Goal: Task Accomplishment & Management: Manage account settings

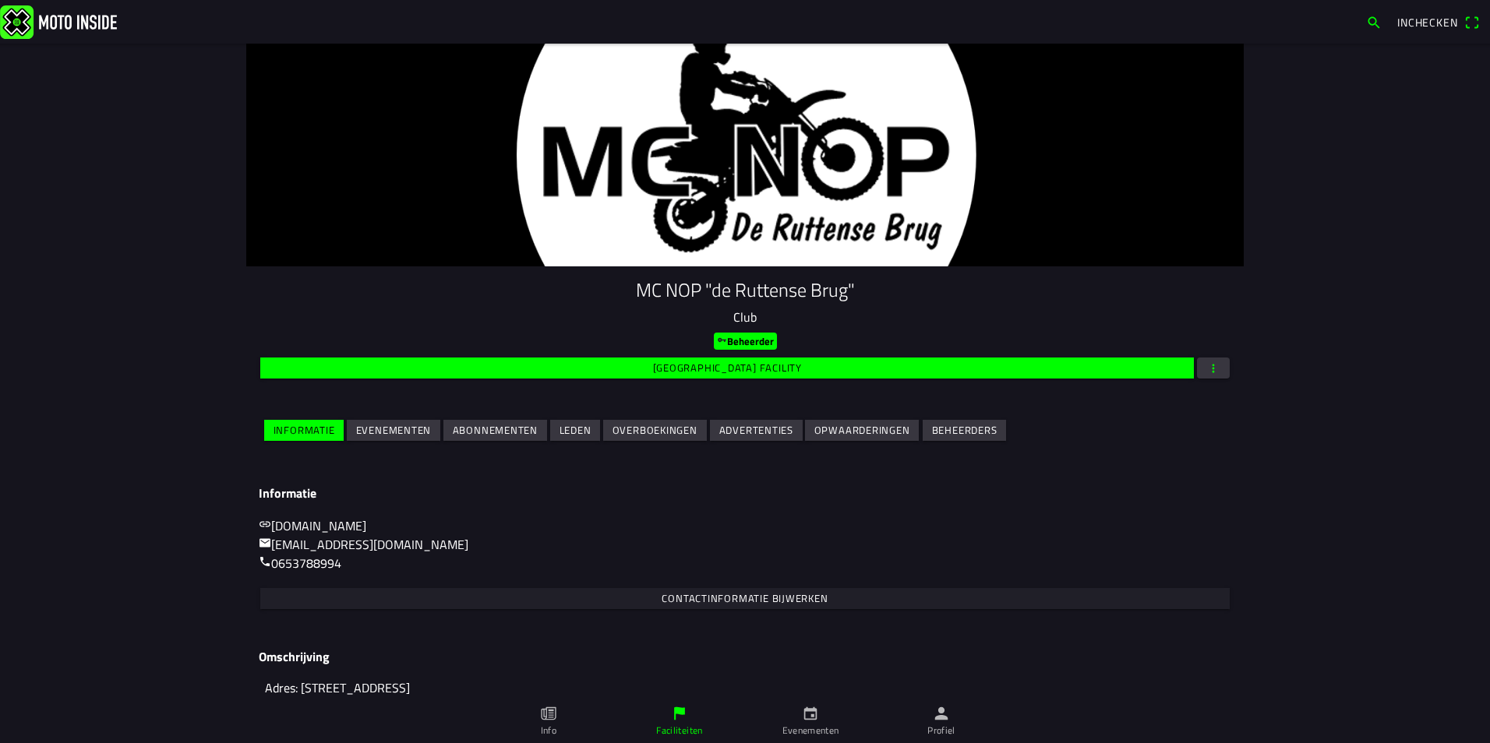
click at [0, 0] on slot "Evenementen" at bounding box center [0, 0] width 0 height 0
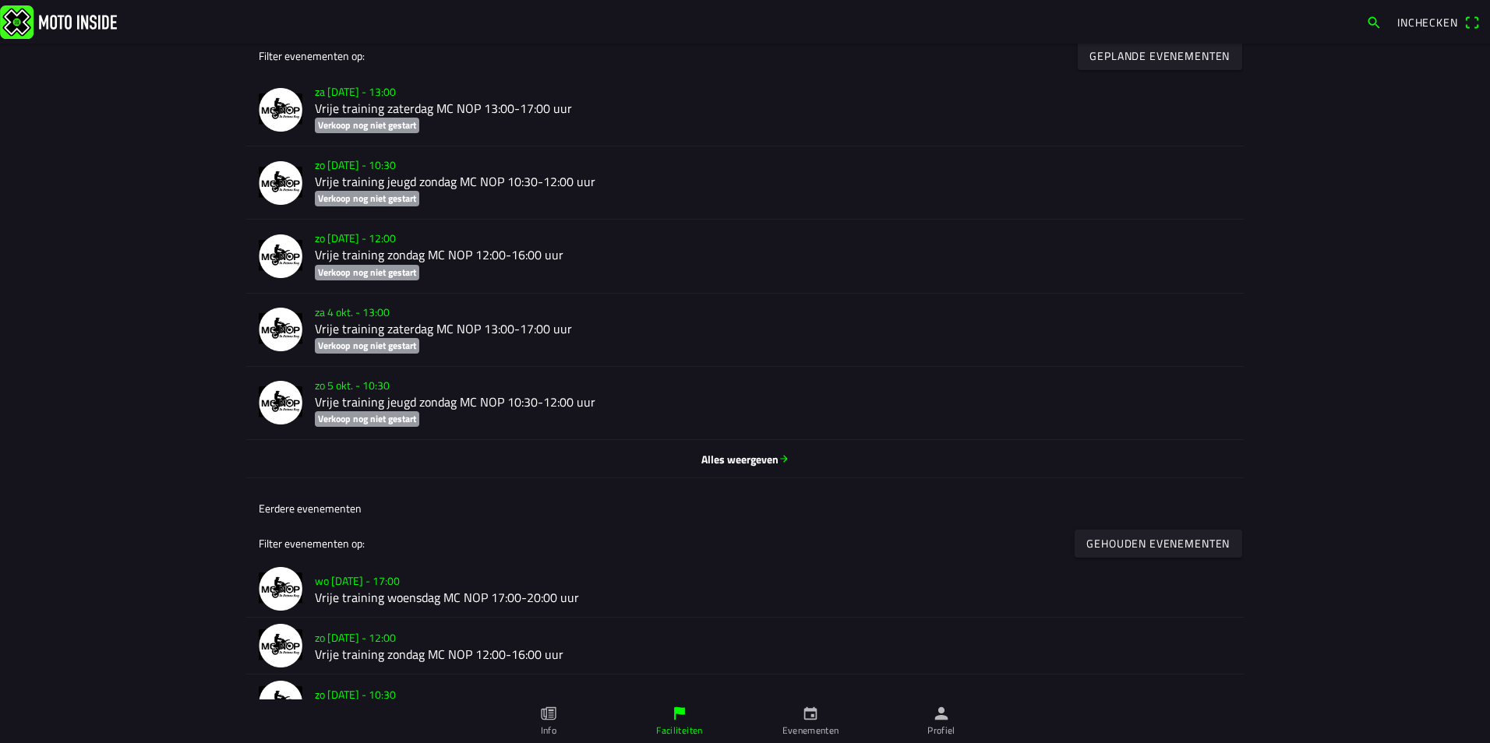
scroll to position [623, 0]
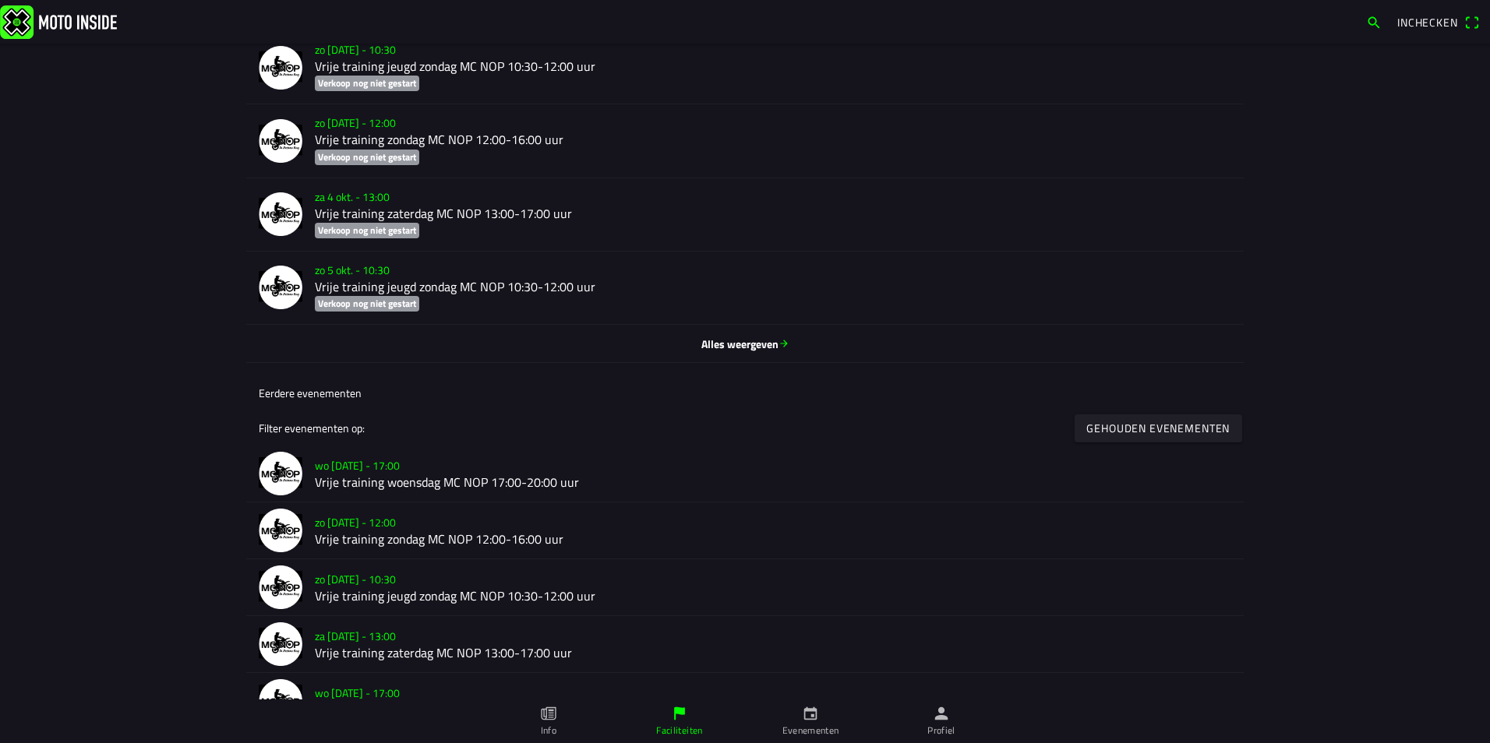
click at [731, 349] on span "Alles weergeven" at bounding box center [745, 344] width 972 height 16
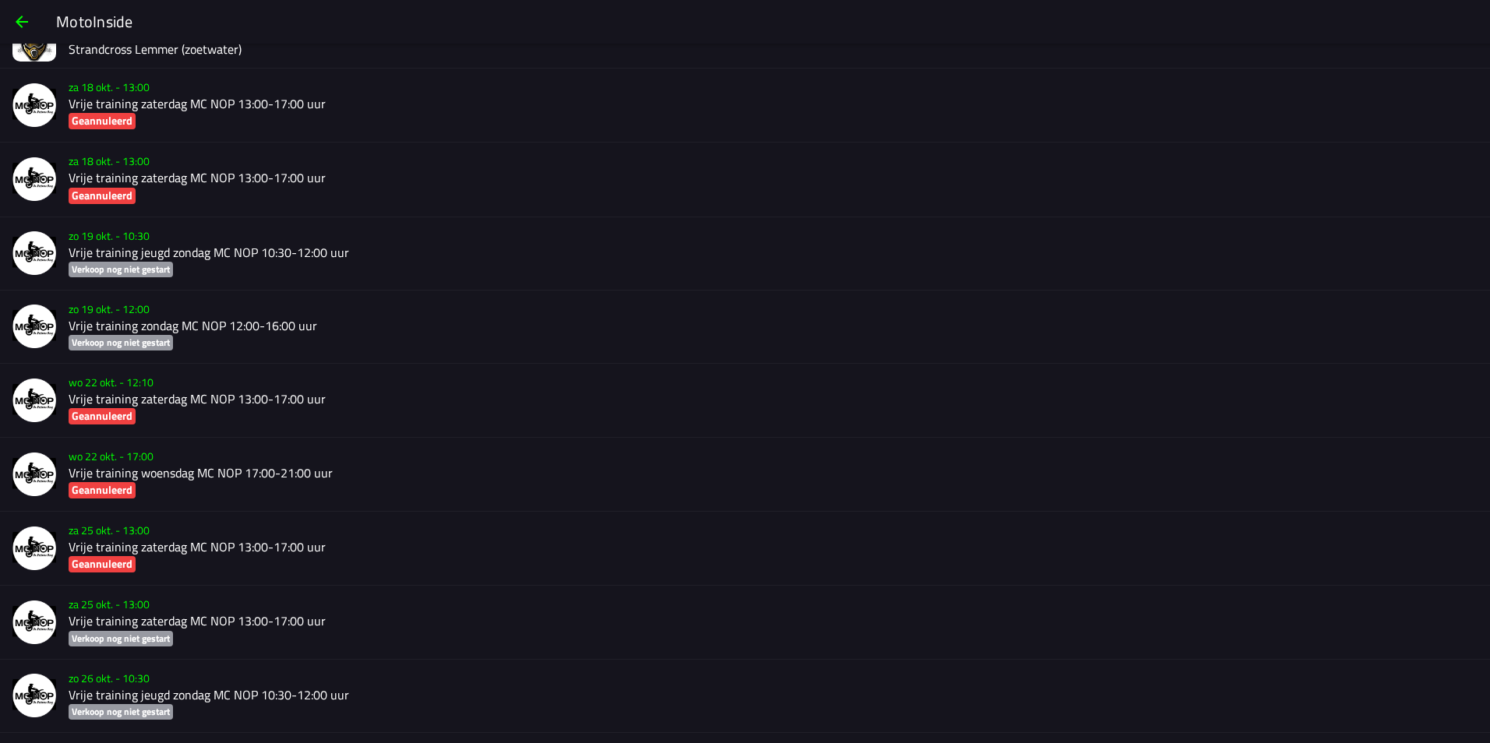
scroll to position [1265, 0]
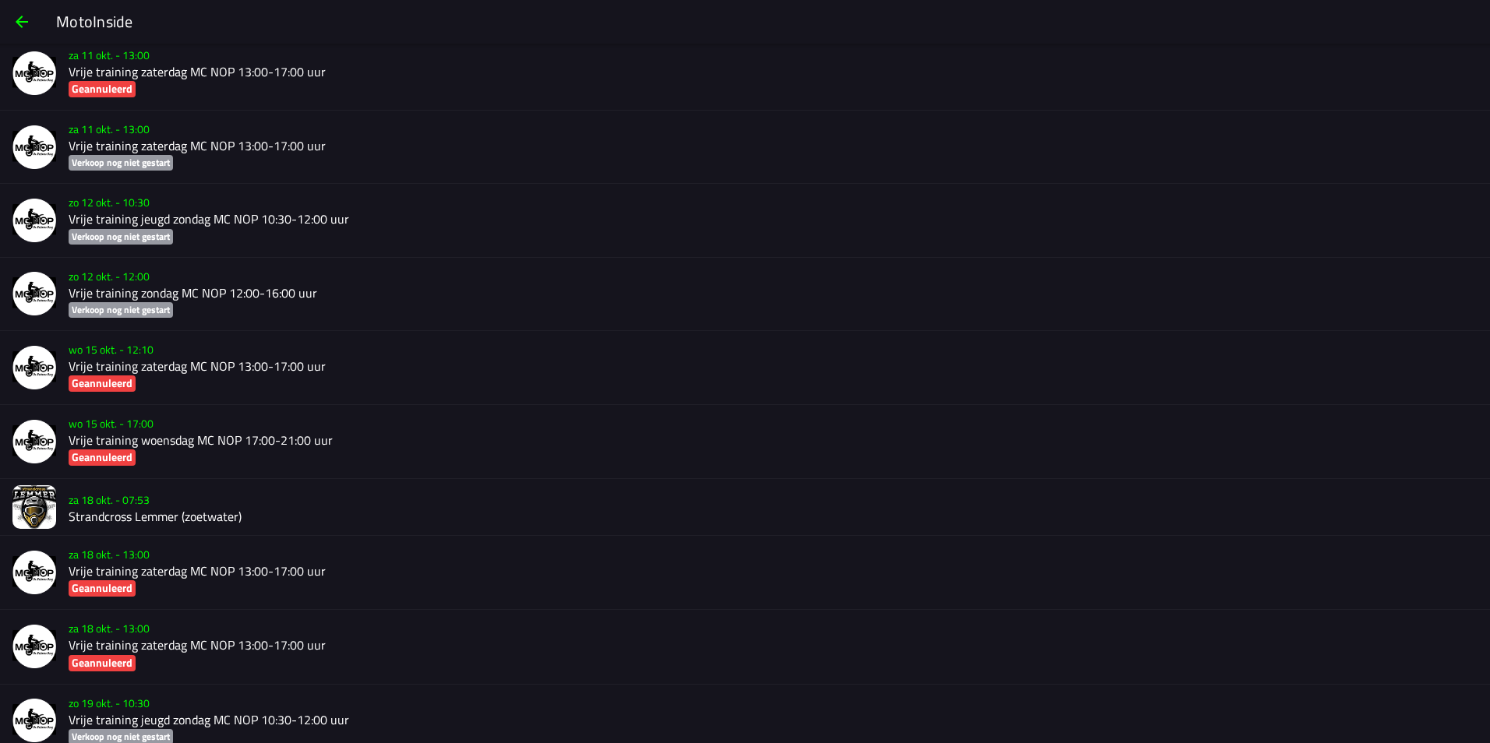
click at [0, 0] on slot "za 18 okt. - 07:53" at bounding box center [0, 0] width 0 height 0
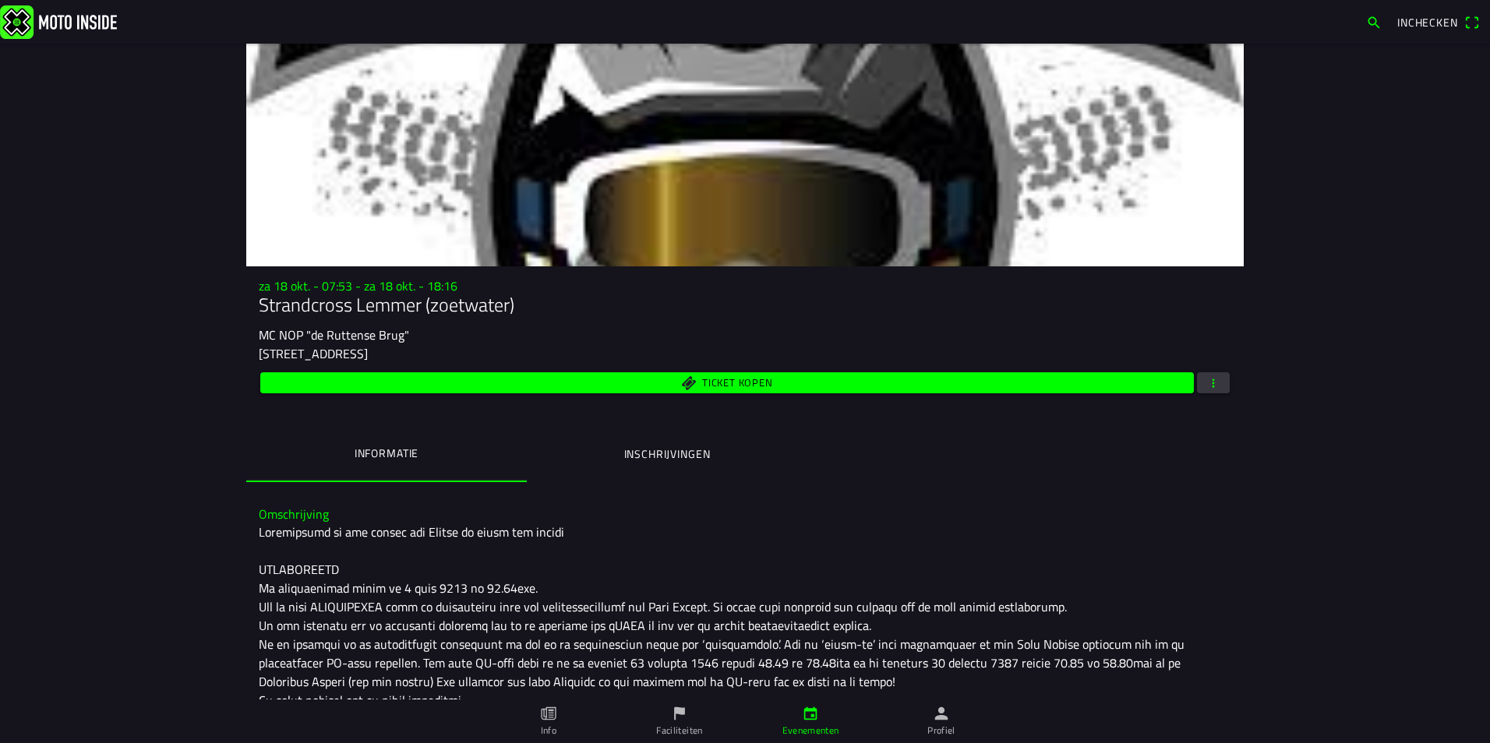
click at [1212, 386] on span "button" at bounding box center [1213, 382] width 14 height 21
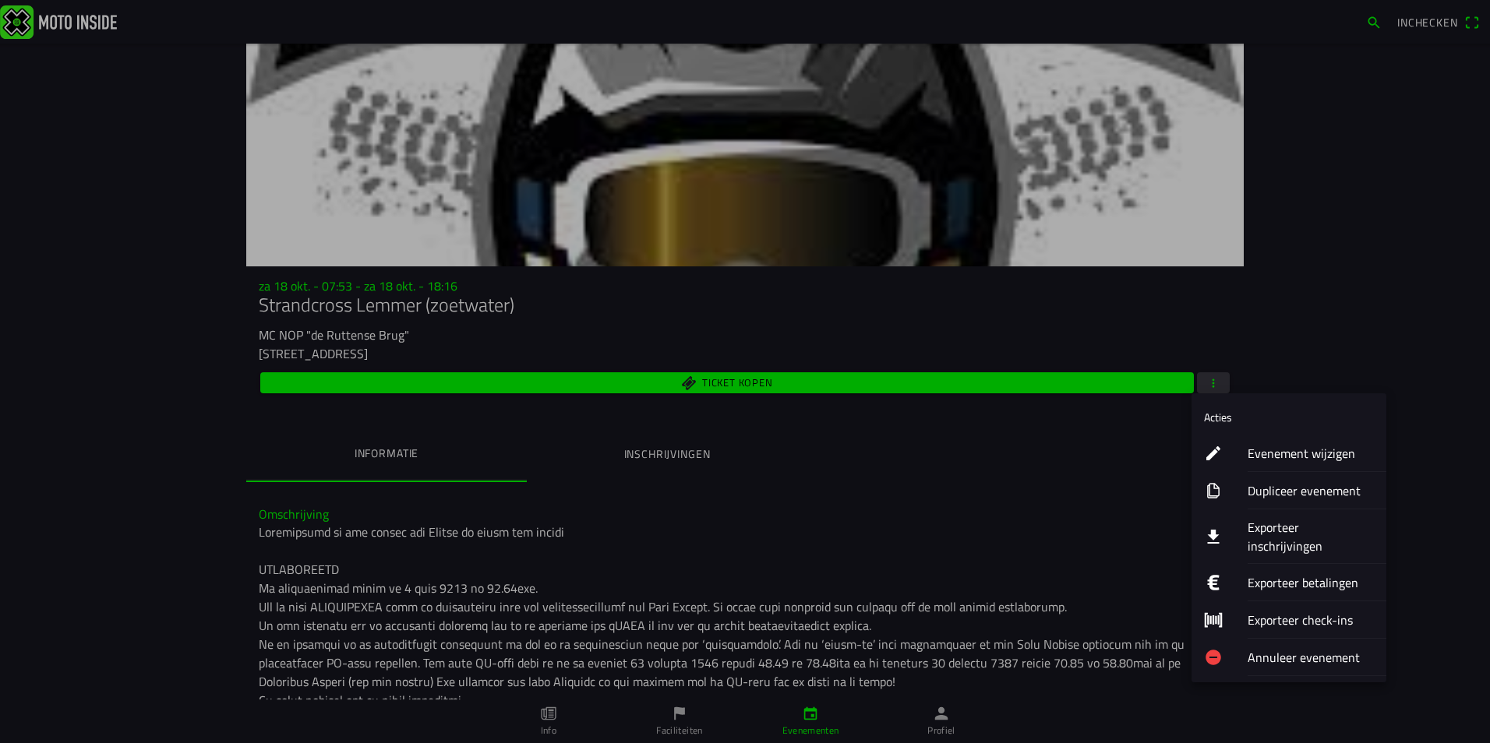
click at [1262, 528] on ion-label "Exporteer inschrijvingen" at bounding box center [1310, 536] width 126 height 37
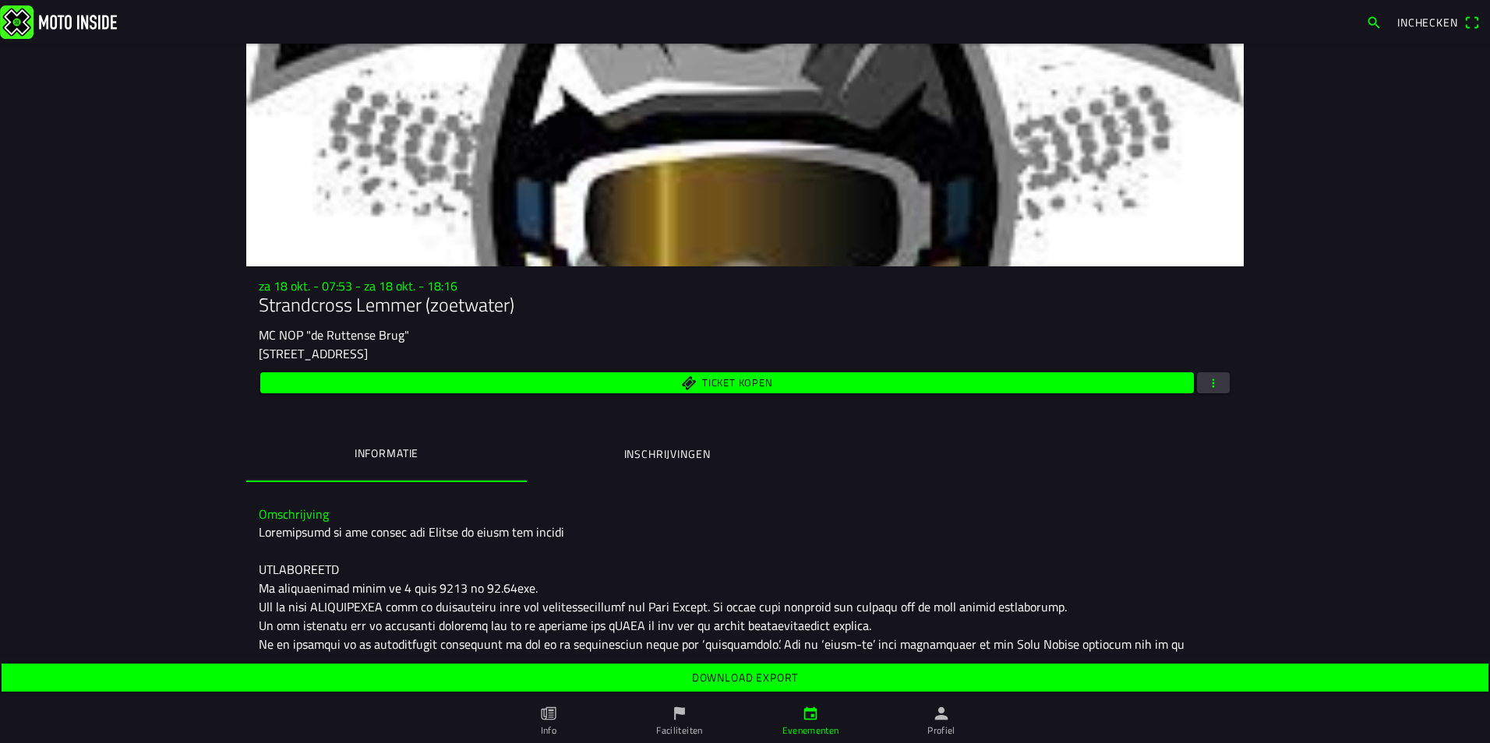
click at [0, 0] on slot "Download export" at bounding box center [0, 0] width 0 height 0
click at [944, 720] on icon "person" at bounding box center [941, 713] width 13 height 13
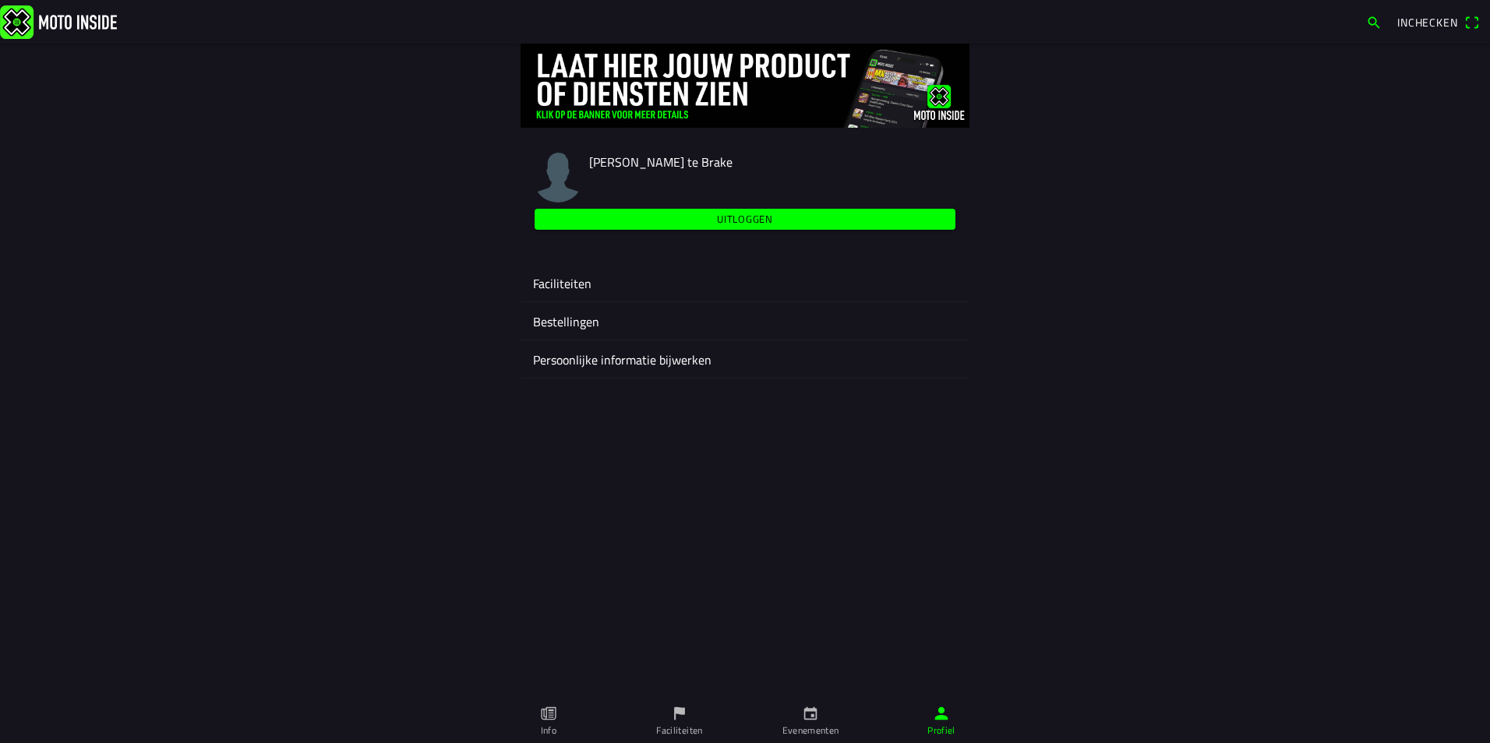
click at [570, 282] on ion-label "Faciliteiten" at bounding box center [745, 283] width 424 height 19
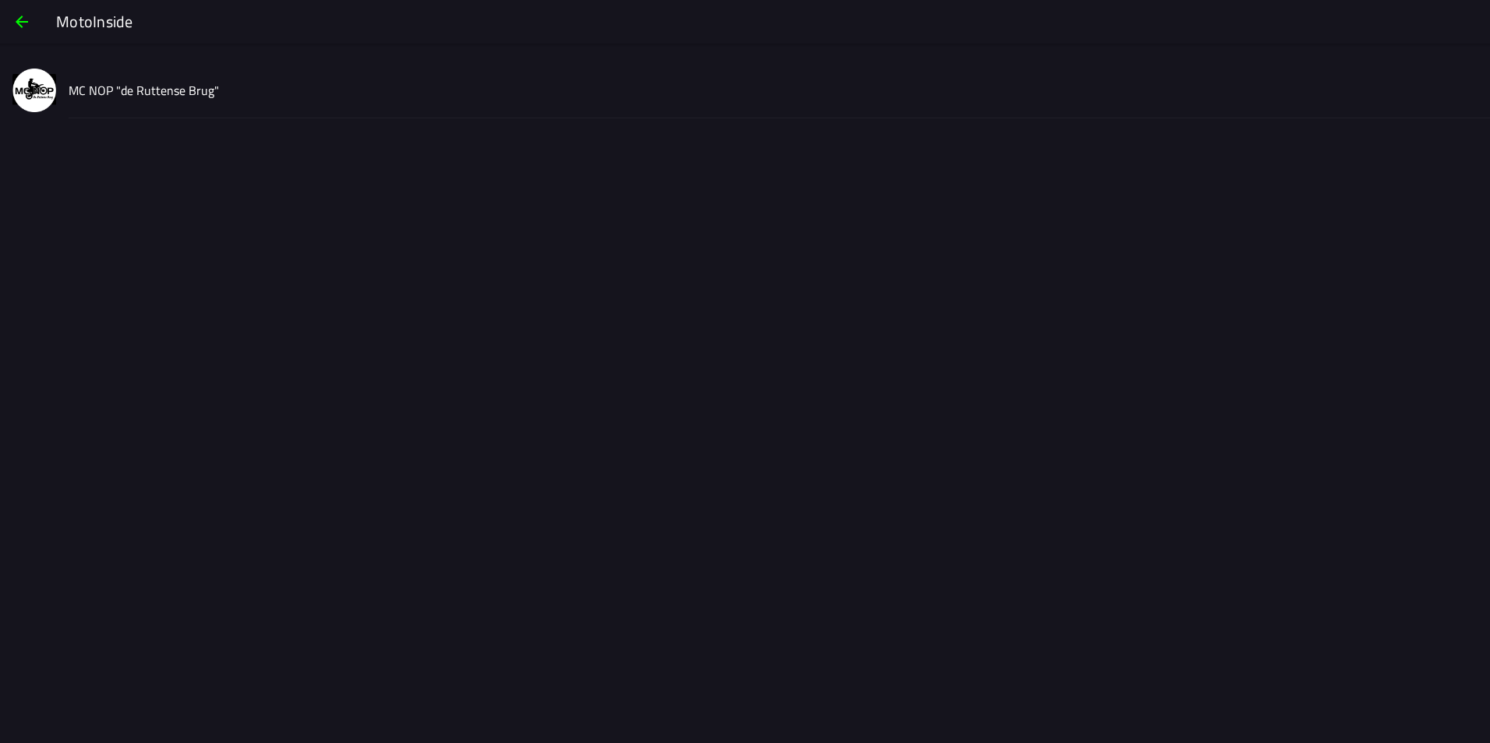
click at [0, 0] on slot "MC NOP "de Ruttense Brug"" at bounding box center [0, 0] width 0 height 0
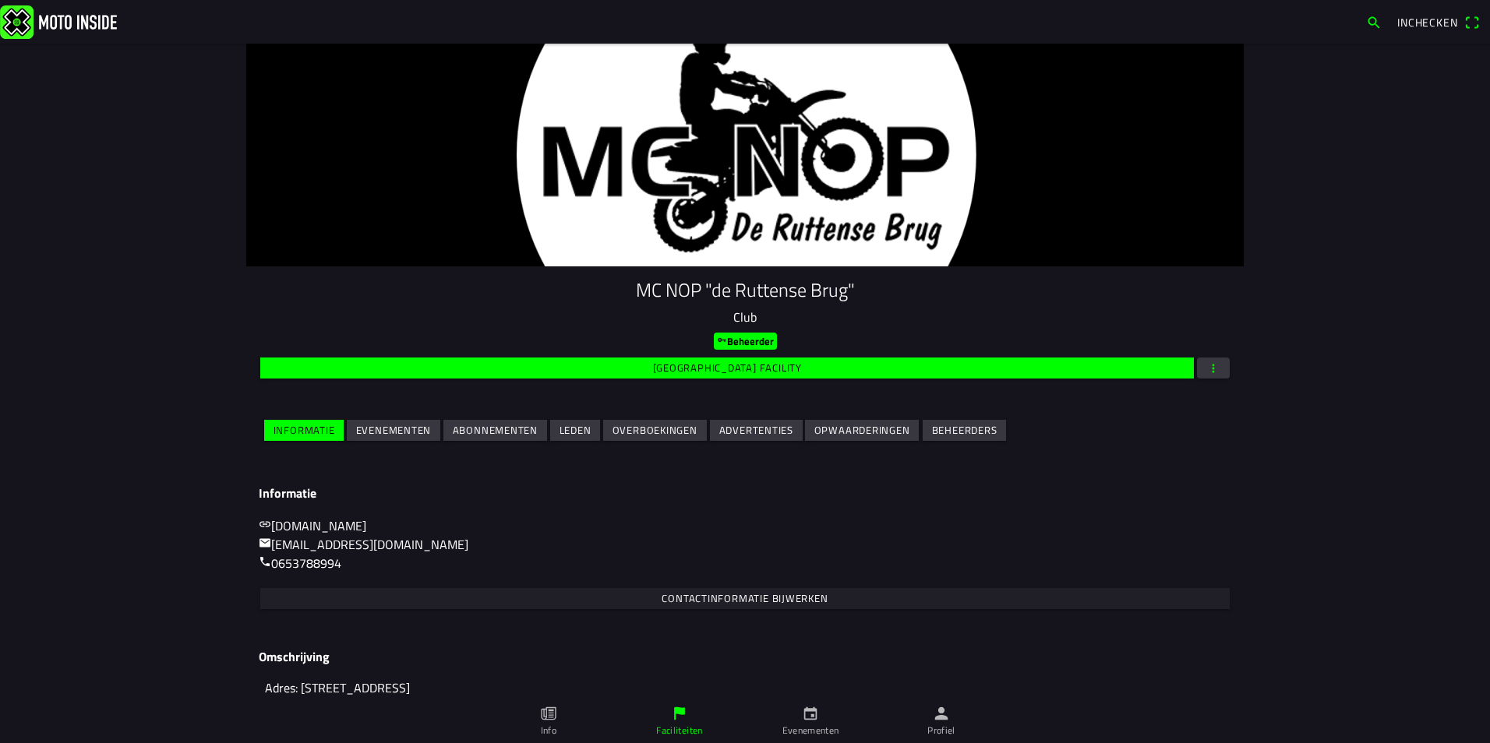
click at [0, 0] on slot "Leden" at bounding box center [0, 0] width 0 height 0
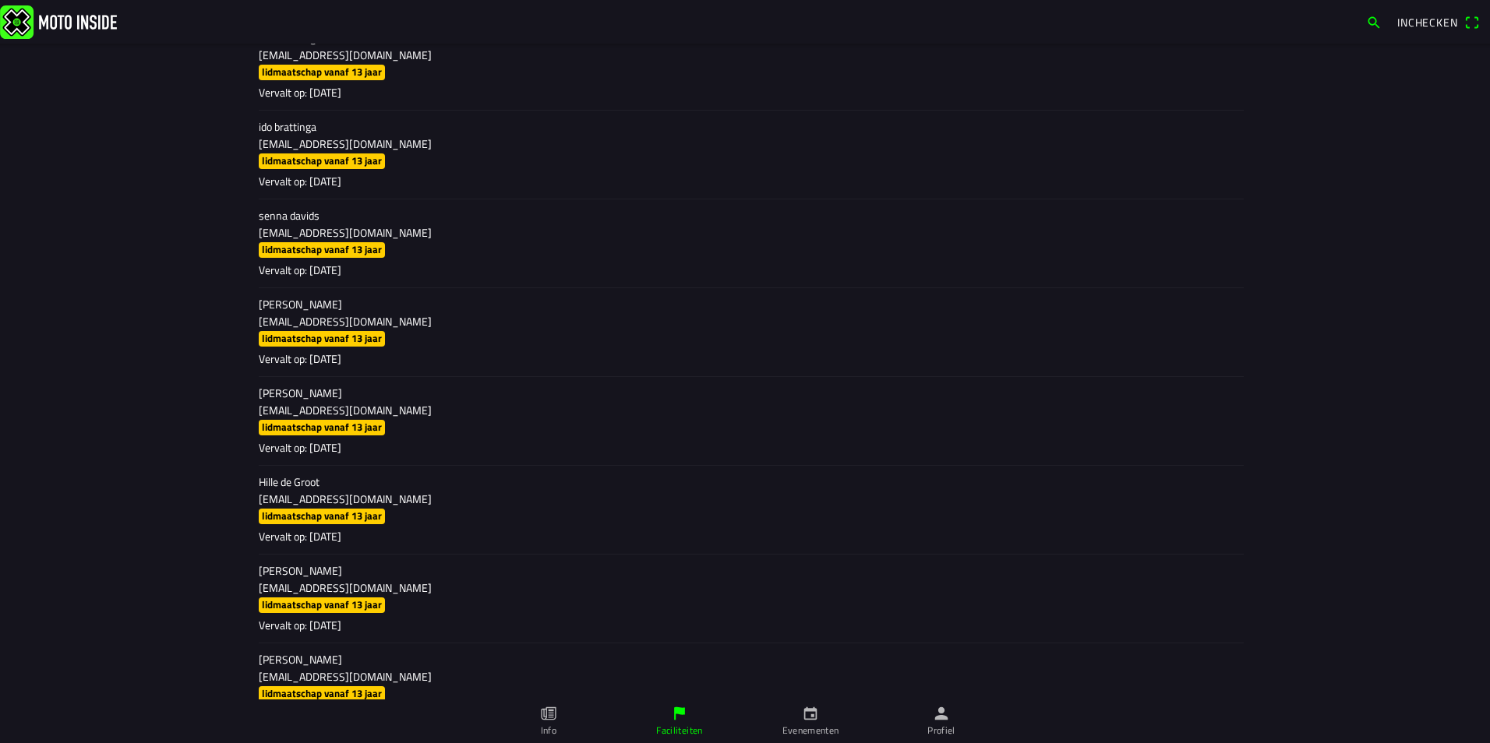
scroll to position [2026, 0]
click at [1286, 160] on main "MC NOP "de Ruttense Brug" Club Beheerder [GEOGRAPHIC_DATA] facility Informatie …" at bounding box center [745, 394] width 1490 height 700
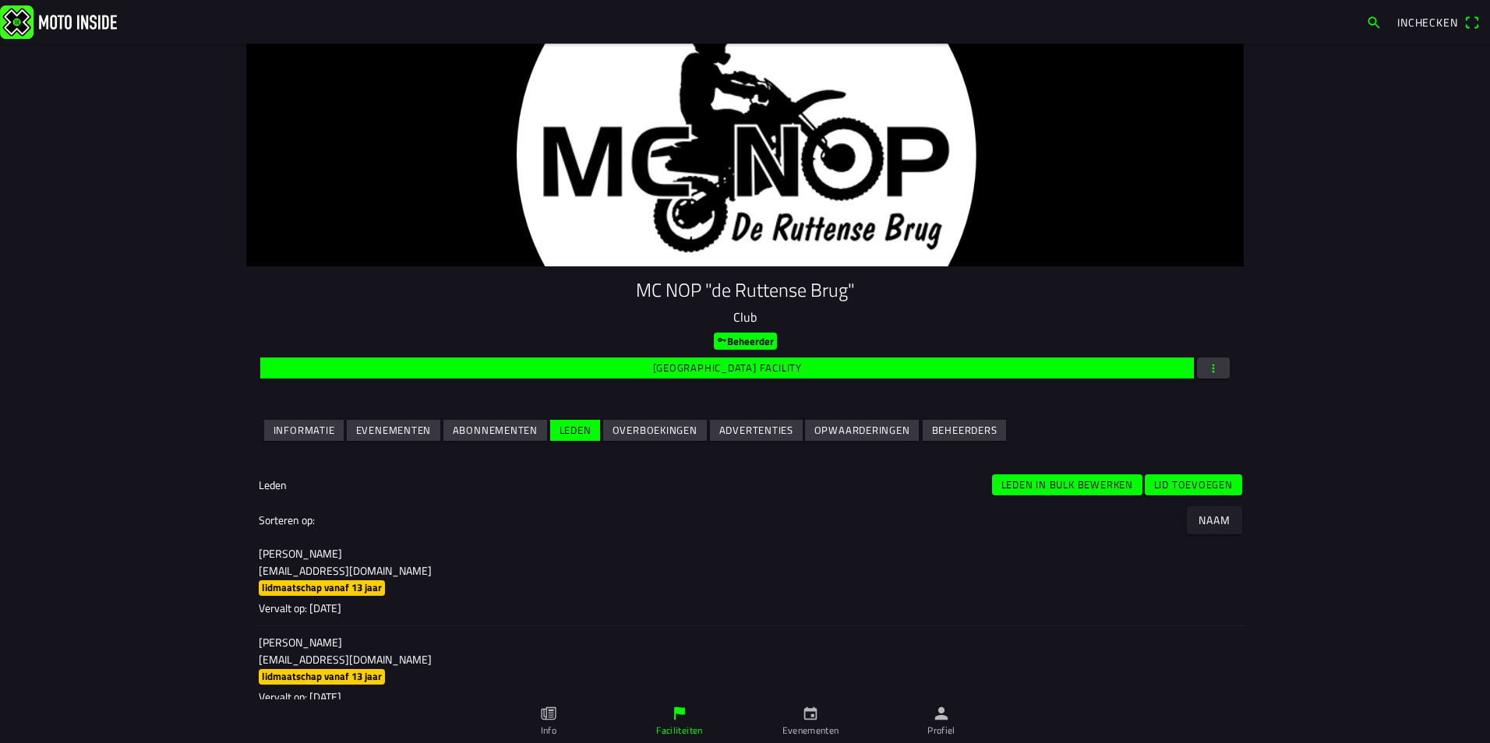
click at [0, 0] on slot "Lid toevoegen" at bounding box center [0, 0] width 0 height 0
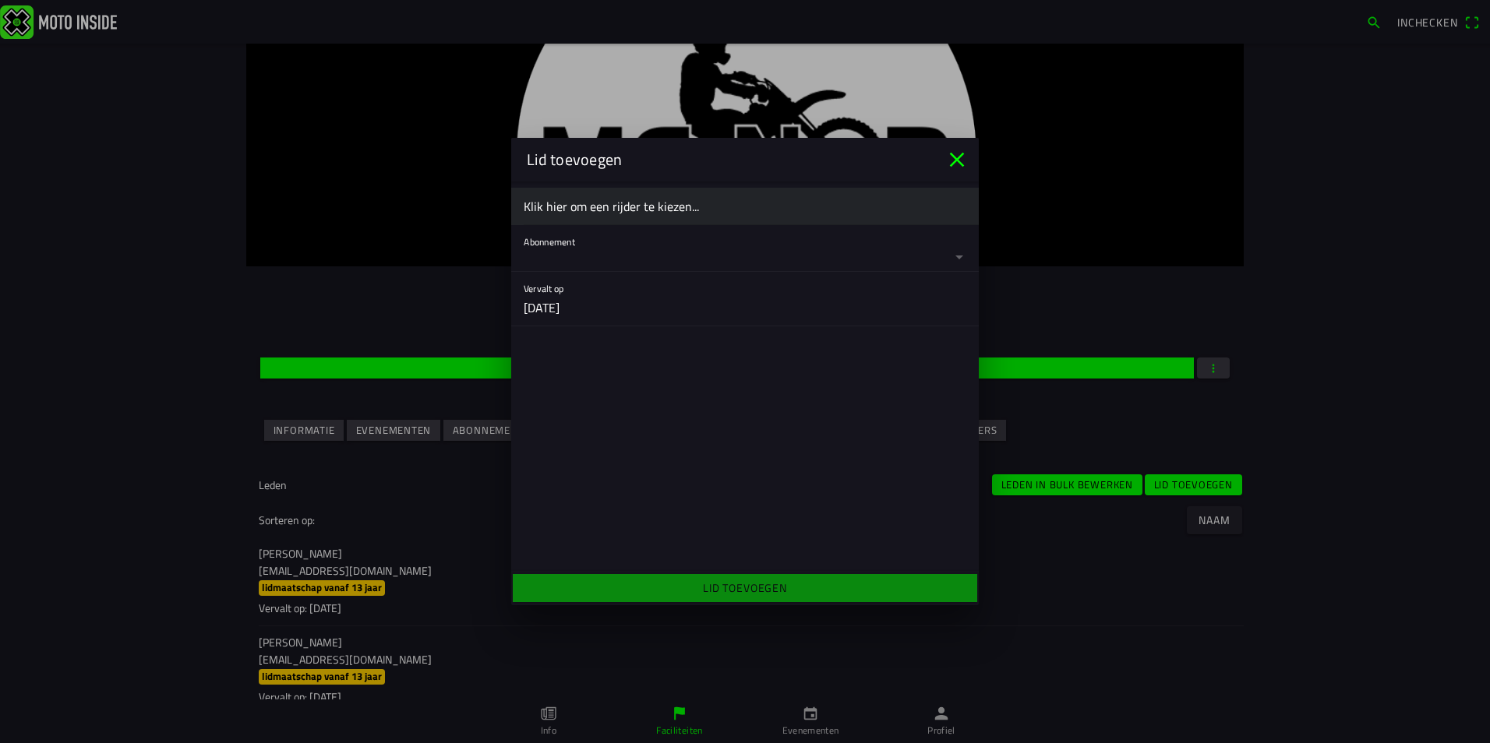
click at [600, 203] on ion-label "Klik hier om een rijder te kiezen..." at bounding box center [745, 206] width 443 height 19
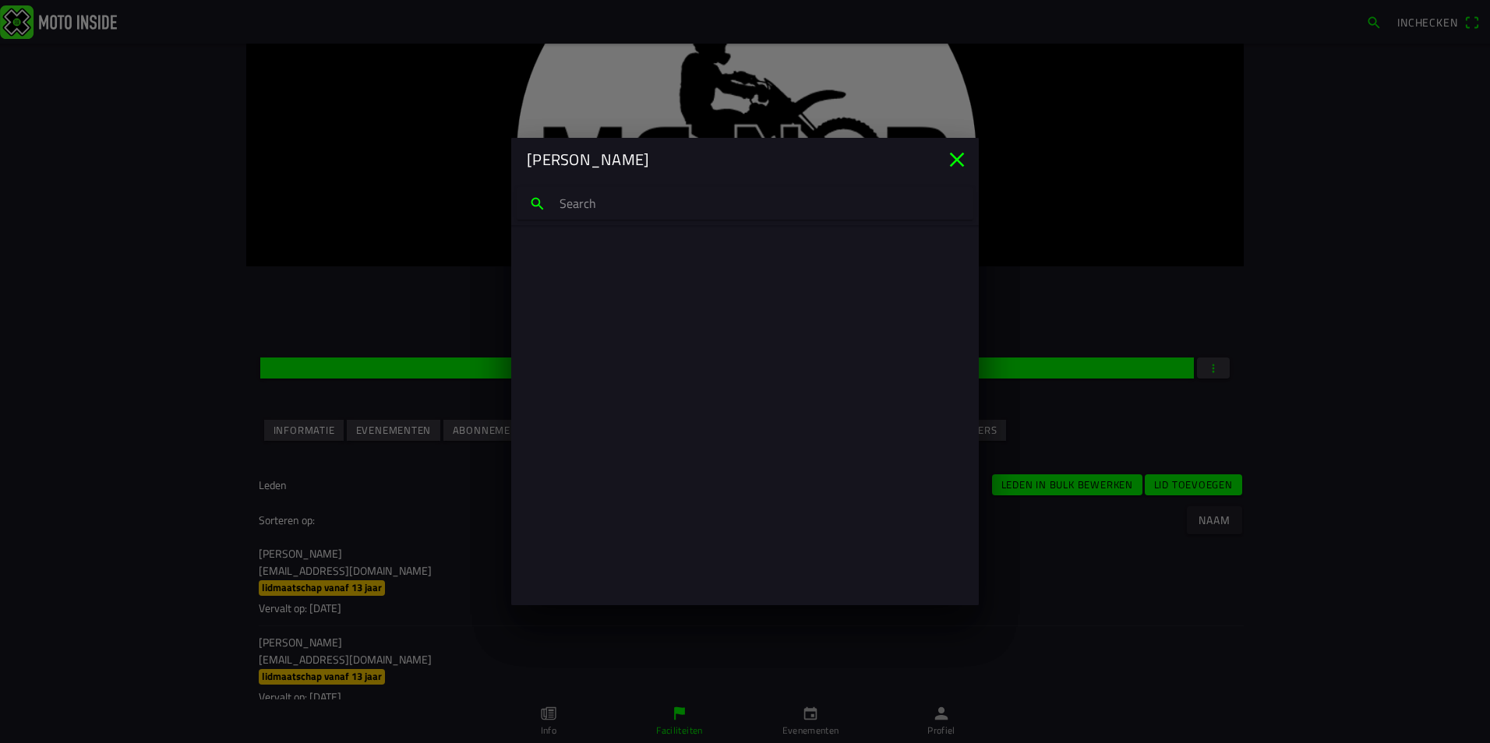
click at [600, 203] on input "search text" at bounding box center [745, 203] width 457 height 33
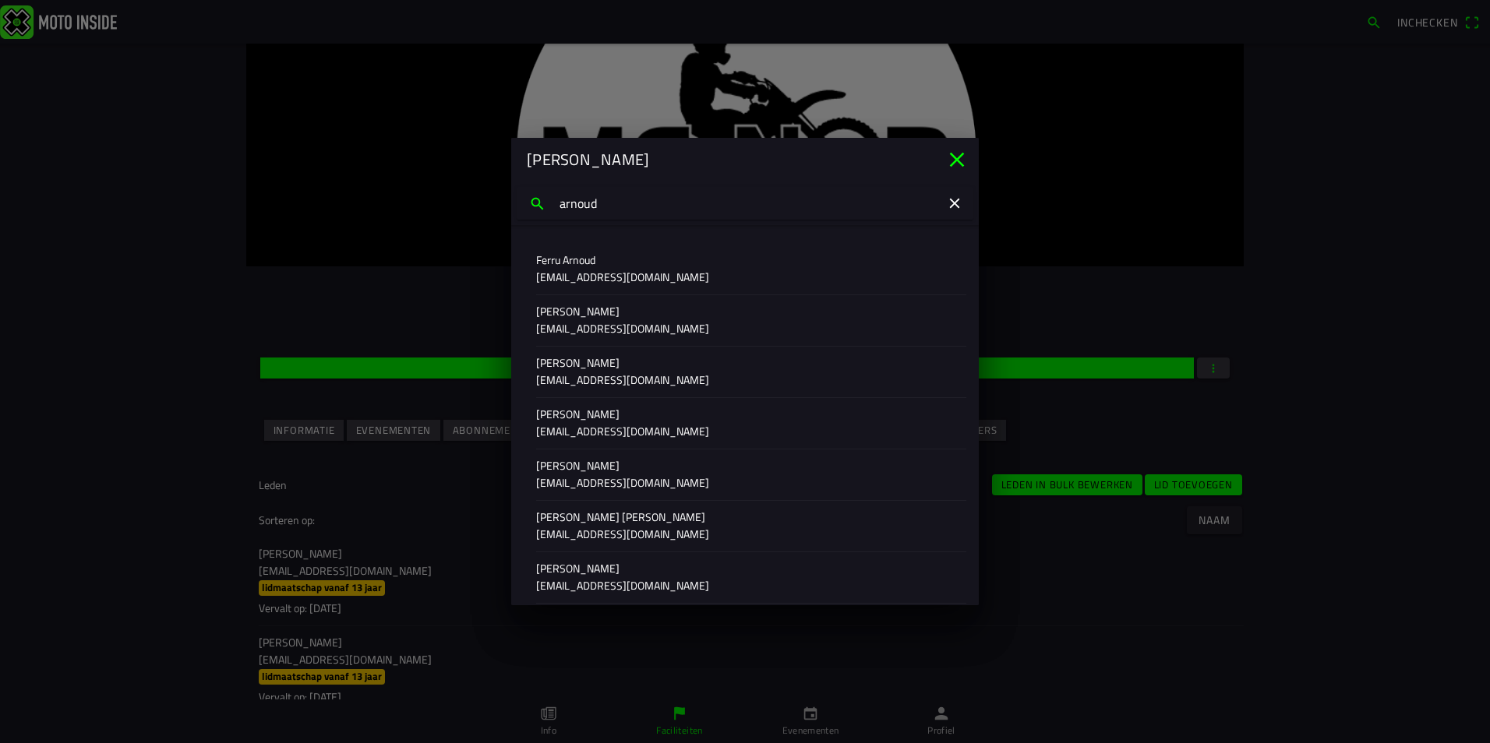
type input "arnoud"
click at [958, 154] on icon "close" at bounding box center [956, 159] width 25 height 25
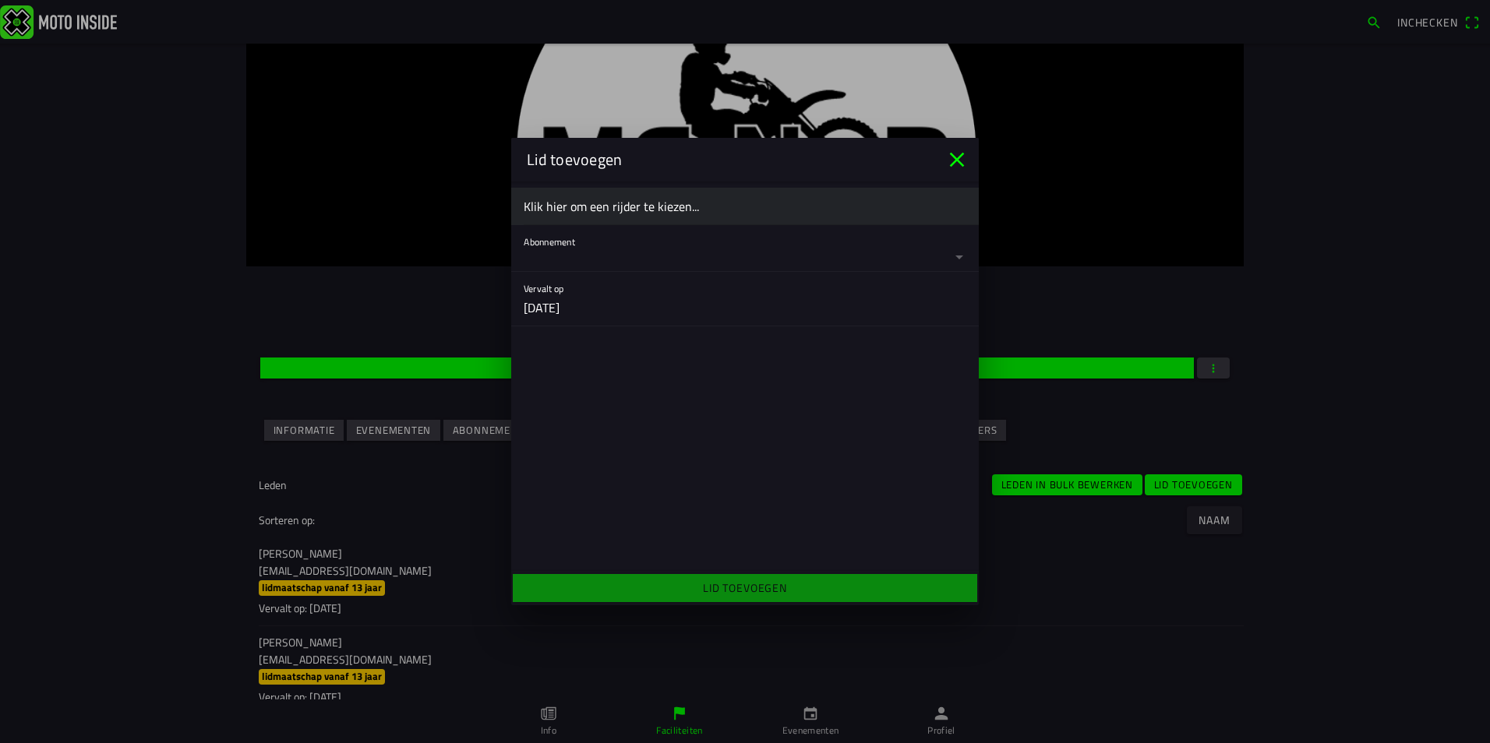
click at [951, 157] on icon "close" at bounding box center [956, 159] width 25 height 25
